Goal: Information Seeking & Learning: Learn about a topic

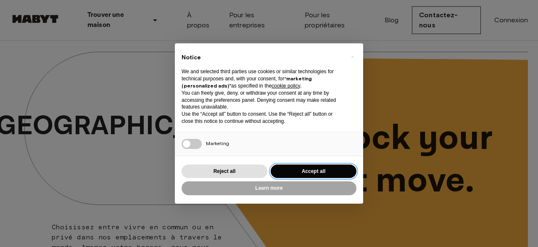
click at [294, 167] on button "Accept all" at bounding box center [314, 171] width 86 height 14
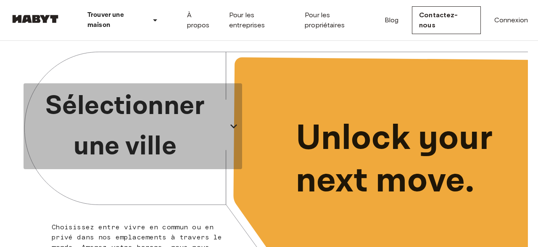
click at [160, 126] on p "Sélectionner une ville" at bounding box center [125, 126] width 197 height 81
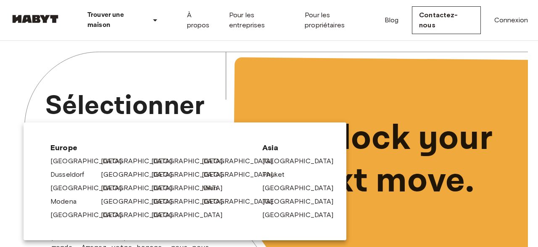
click at [282, 206] on div "[GEOGRAPHIC_DATA]" at bounding box center [289, 212] width 61 height 13
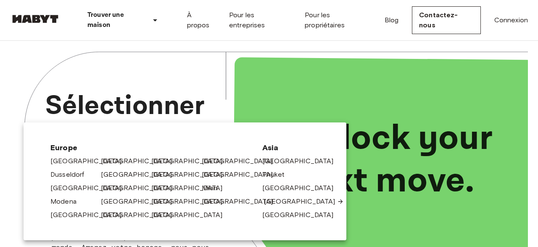
click at [285, 204] on link "[GEOGRAPHIC_DATA]" at bounding box center [304, 201] width 80 height 10
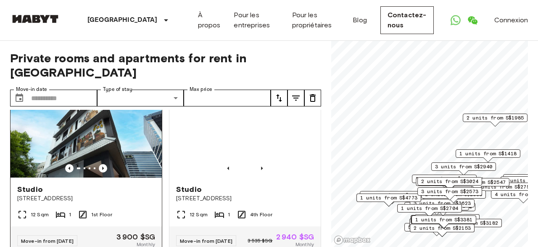
scroll to position [40, 0]
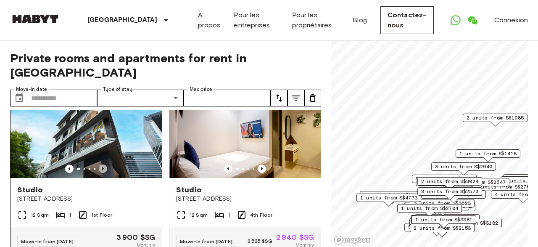
click at [103, 167] on icon "Previous image" at bounding box center [103, 168] width 2 height 3
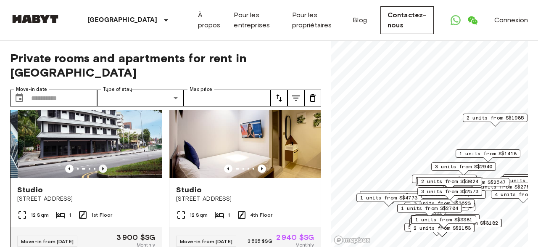
click at [103, 167] on icon "Previous image" at bounding box center [103, 168] width 2 height 3
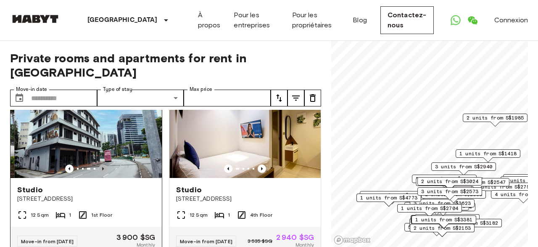
click at [103, 167] on icon "Previous image" at bounding box center [103, 168] width 2 height 3
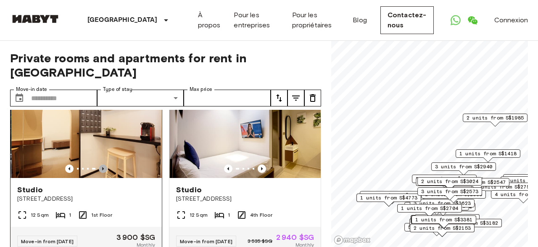
click at [103, 167] on icon "Previous image" at bounding box center [103, 168] width 2 height 3
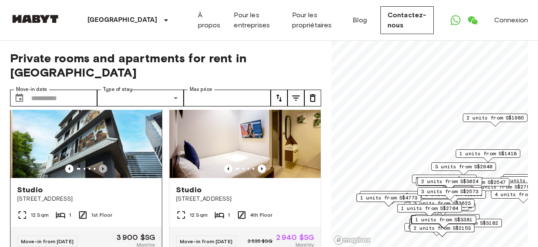
click at [103, 167] on icon "Previous image" at bounding box center [103, 168] width 2 height 3
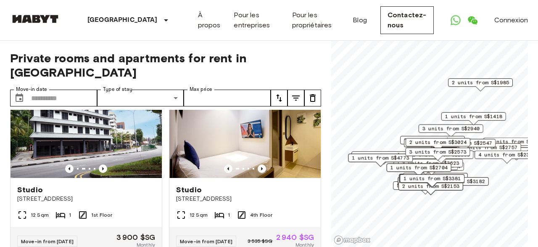
drag, startPoint x: 462, startPoint y: 190, endPoint x: 447, endPoint y: 140, distance: 53.0
click at [447, 148] on span "3 units from S$2573" at bounding box center [438, 152] width 57 height 8
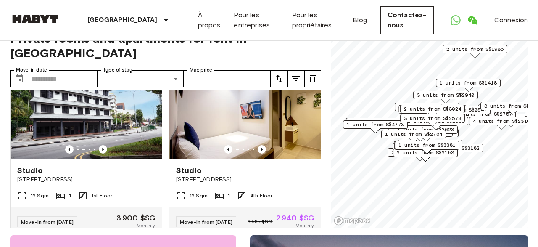
scroll to position [21, 0]
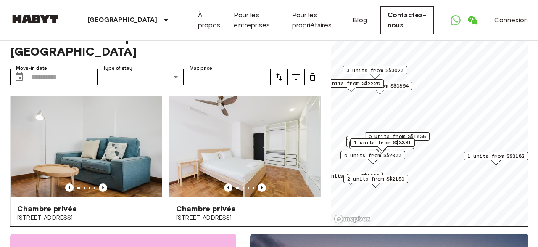
click at [423, 137] on span "5 units from S$1838" at bounding box center [397, 136] width 57 height 8
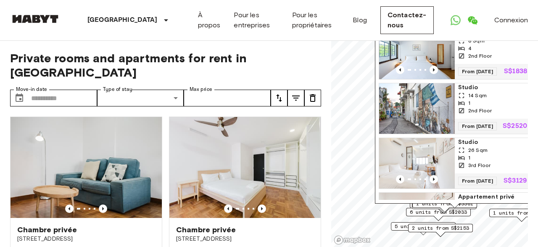
click at [469, 227] on span "2 units from S$2153" at bounding box center [440, 228] width 57 height 8
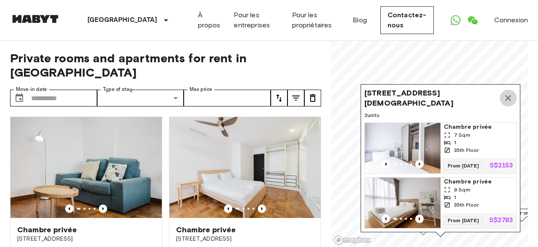
click at [511, 90] on button "Map marker" at bounding box center [508, 98] width 17 height 17
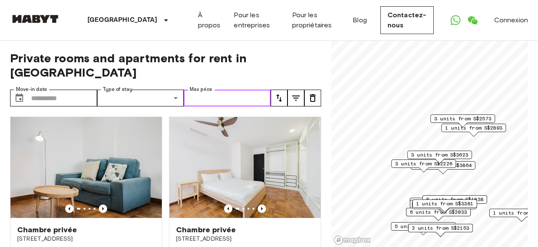
click at [235, 90] on input "Max price" at bounding box center [227, 98] width 87 height 17
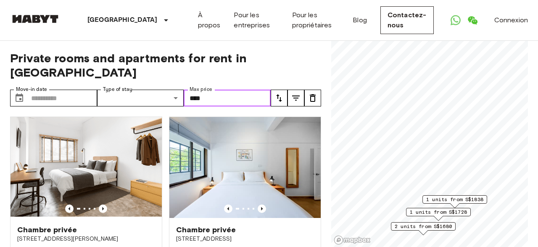
type input "****"
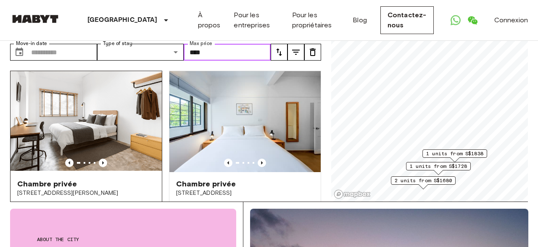
scroll to position [47, 0]
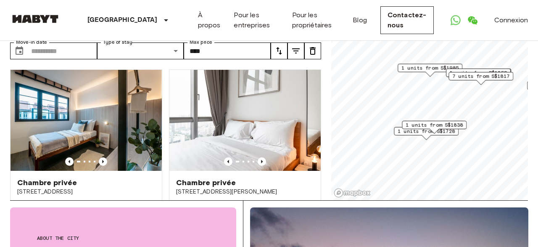
drag, startPoint x: 468, startPoint y: 128, endPoint x: 513, endPoint y: 73, distance: 71.4
click at [513, 73] on div "7 units from S$1817" at bounding box center [481, 76] width 65 height 8
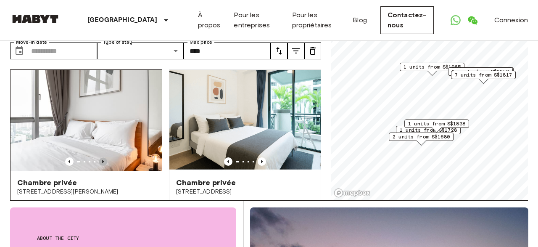
click at [105, 157] on icon "Previous image" at bounding box center [103, 161] width 8 height 8
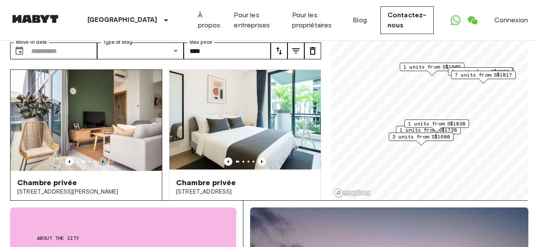
click at [105, 157] on icon "Previous image" at bounding box center [103, 161] width 8 height 8
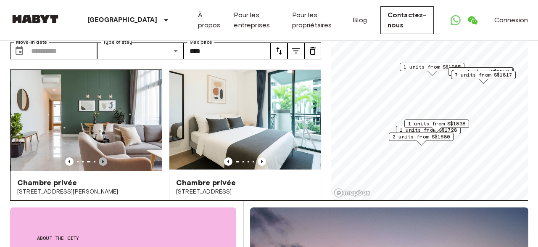
click at [105, 157] on icon "Previous image" at bounding box center [103, 161] width 8 height 8
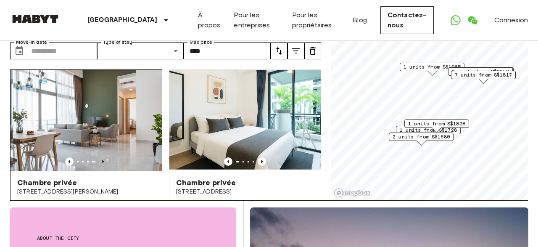
click at [105, 157] on icon "Previous image" at bounding box center [103, 161] width 8 height 8
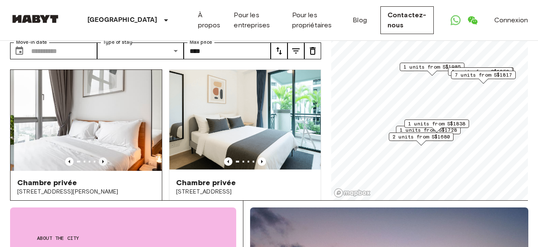
click at [105, 157] on icon "Previous image" at bounding box center [103, 161] width 8 height 8
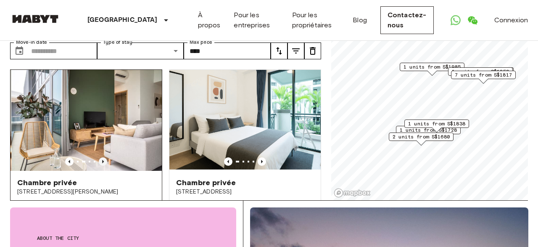
click at [105, 157] on icon "Previous image" at bounding box center [103, 161] width 8 height 8
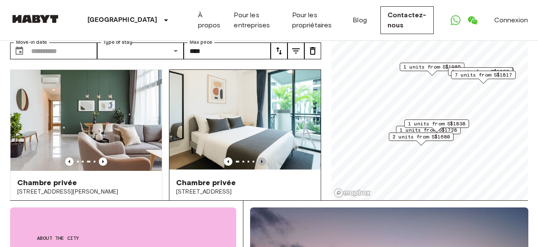
click at [265, 157] on icon "Previous image" at bounding box center [262, 161] width 8 height 8
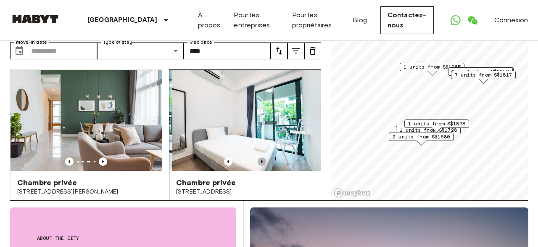
click at [265, 157] on icon "Previous image" at bounding box center [262, 161] width 8 height 8
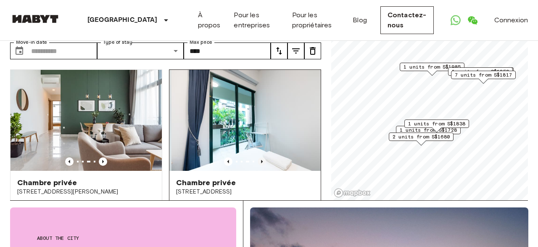
click at [265, 157] on icon "Previous image" at bounding box center [262, 161] width 8 height 8
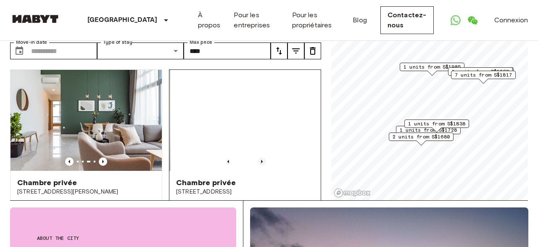
click at [265, 157] on icon "Previous image" at bounding box center [262, 161] width 8 height 8
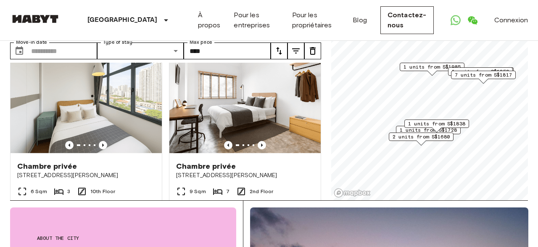
scroll to position [203, 0]
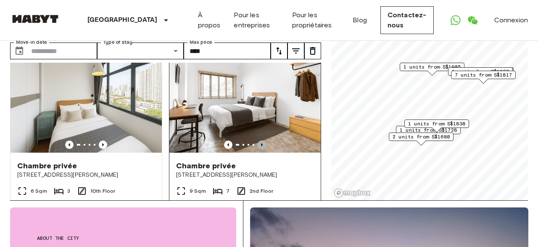
click at [264, 140] on icon "Previous image" at bounding box center [262, 144] width 8 height 8
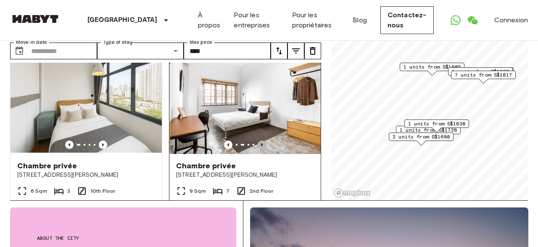
click at [264, 140] on icon "Previous image" at bounding box center [262, 144] width 8 height 8
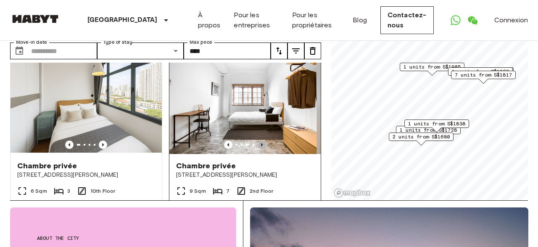
click at [264, 140] on icon "Previous image" at bounding box center [262, 144] width 8 height 8
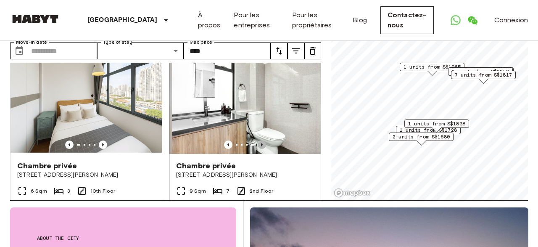
click at [264, 140] on icon "Previous image" at bounding box center [262, 144] width 8 height 8
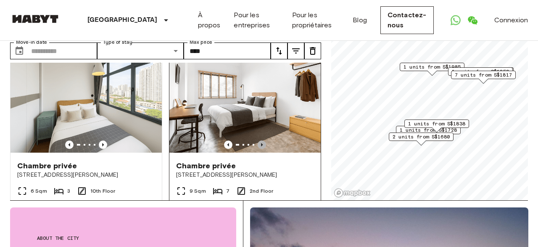
click at [264, 140] on icon "Previous image" at bounding box center [262, 144] width 8 height 8
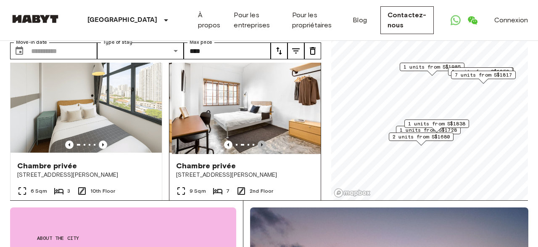
click at [264, 140] on icon "Previous image" at bounding box center [262, 144] width 8 height 8
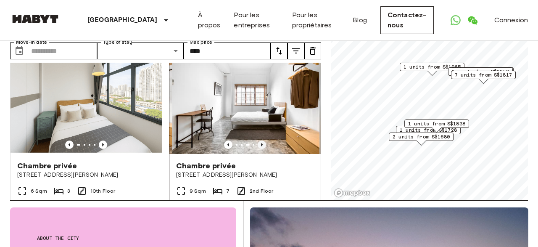
click at [264, 140] on icon "Previous image" at bounding box center [262, 144] width 8 height 8
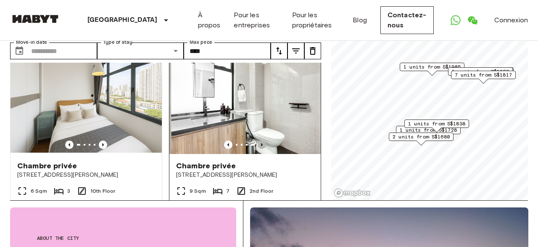
click at [264, 140] on icon "Previous image" at bounding box center [262, 144] width 8 height 8
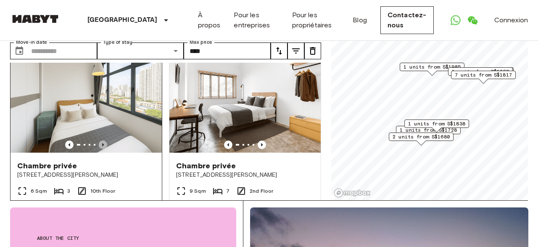
click at [104, 143] on icon "Previous image" at bounding box center [103, 144] width 2 height 3
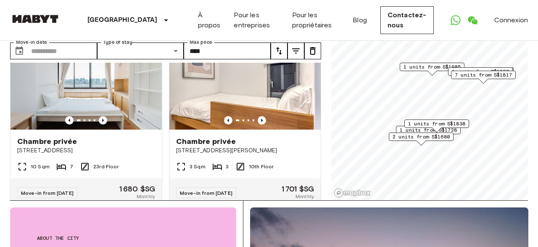
scroll to position [973, 0]
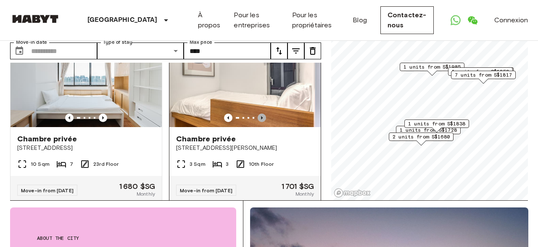
click at [263, 114] on icon "Previous image" at bounding box center [262, 118] width 8 height 8
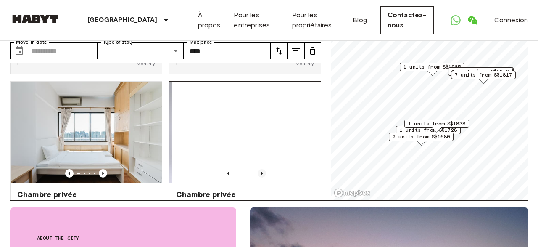
scroll to position [917, 0]
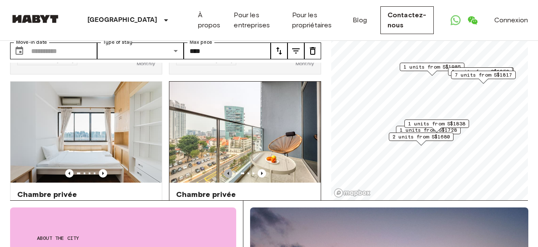
click at [227, 169] on icon "Previous image" at bounding box center [228, 173] width 8 height 8
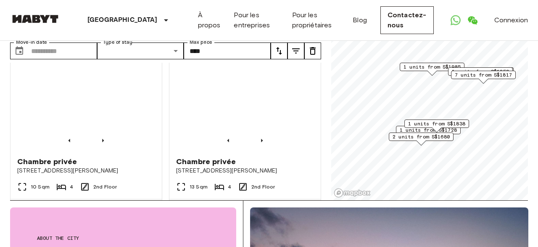
scroll to position [1322, 0]
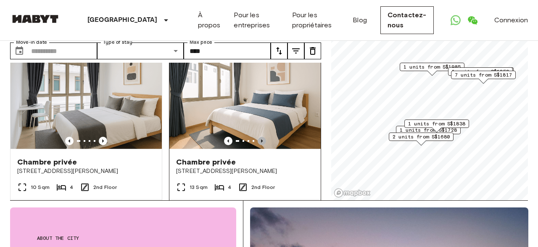
click at [264, 137] on icon "Previous image" at bounding box center [262, 141] width 8 height 8
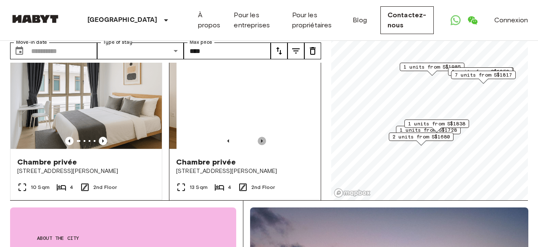
click at [264, 137] on icon "Previous image" at bounding box center [262, 141] width 8 height 8
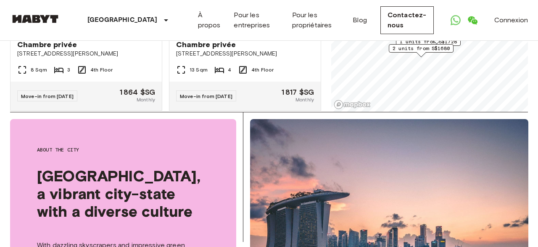
scroll to position [136, 0]
